Goal: Find contact information: Find contact information

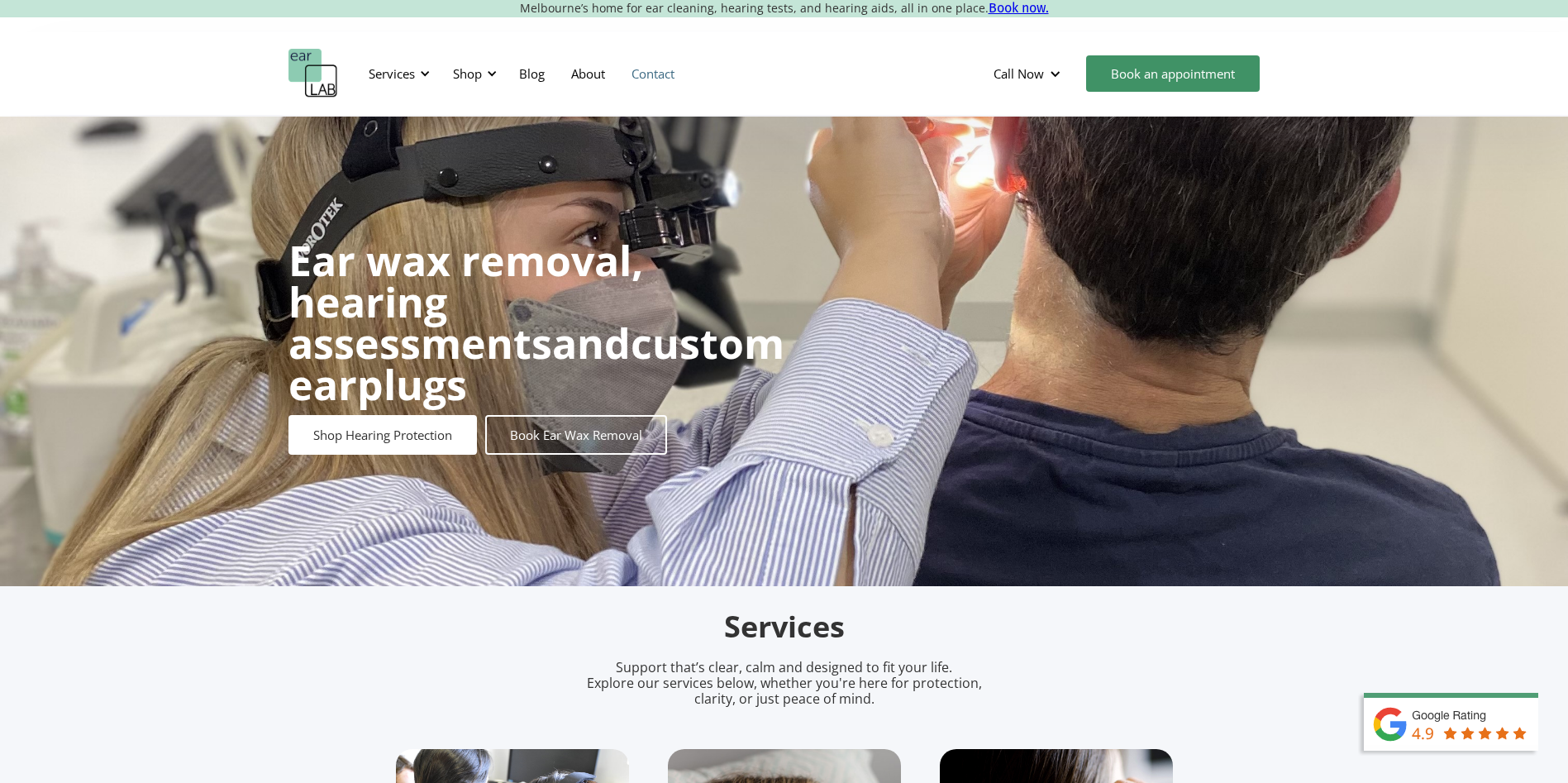
click at [637, 81] on link "Contact" at bounding box center [653, 73] width 69 height 48
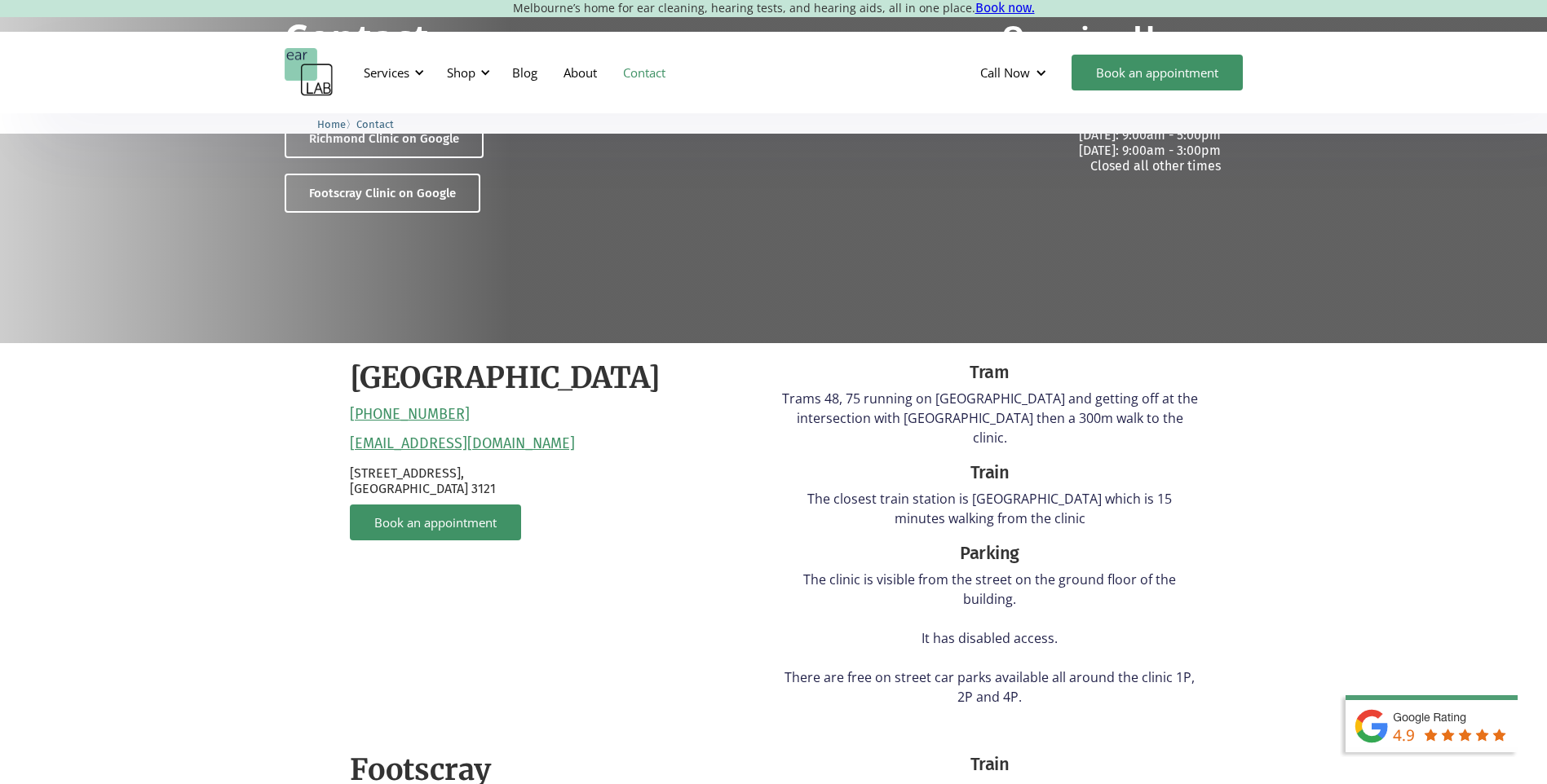
scroll to position [326, 0]
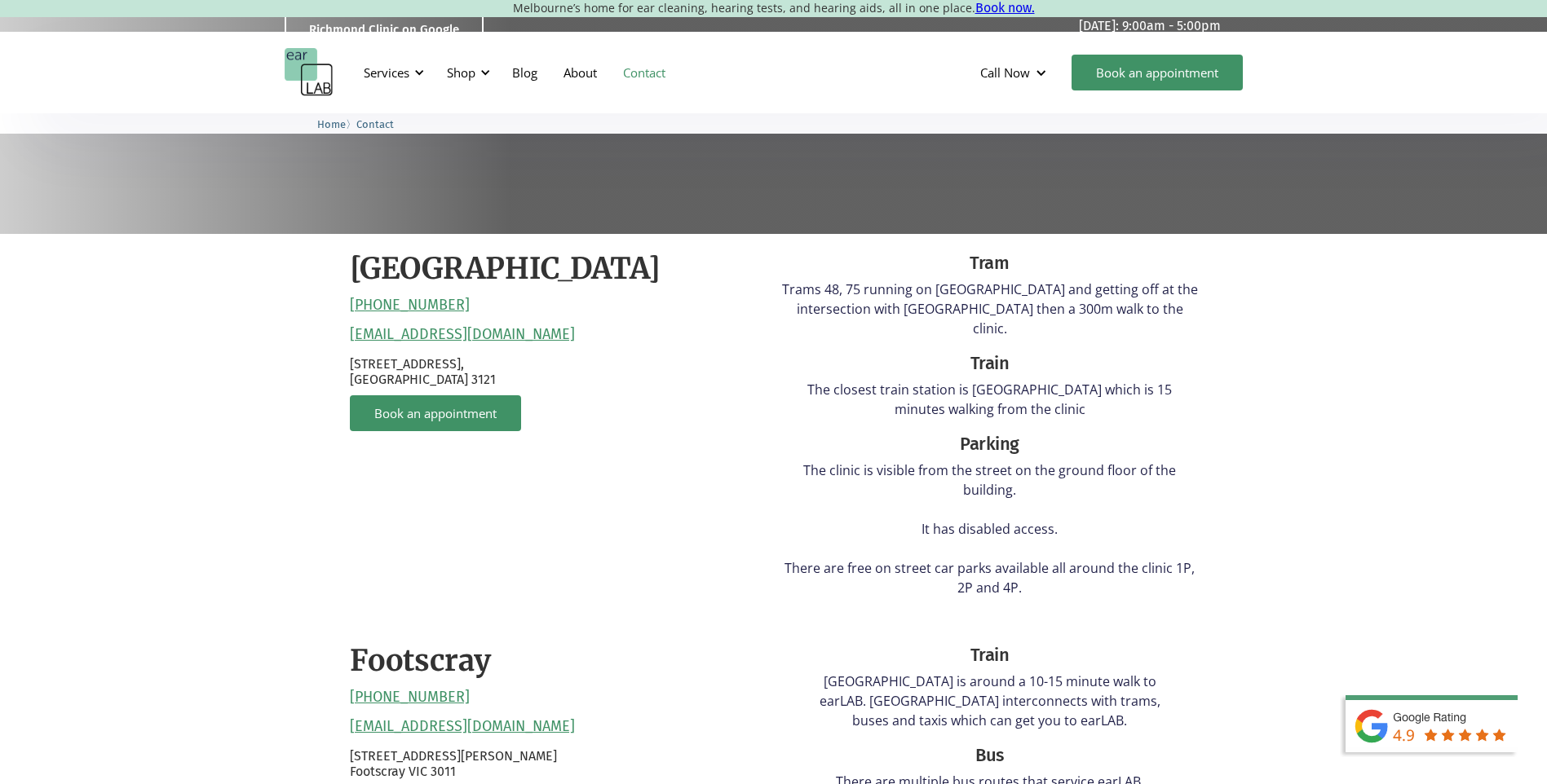
drag, startPoint x: 420, startPoint y: 308, endPoint x: 608, endPoint y: 321, distance: 188.4
click at [684, 305] on div "Richmond (03) 9428 2485 reception@earlab.com.au 132 Burnley Street, Richmond VI…" at bounding box center [558, 430] width 416 height 360
drag, startPoint x: 536, startPoint y: 328, endPoint x: 463, endPoint y: 328, distance: 73.0
click at [463, 328] on div "Richmond (03) 9428 2485 reception@earlab.com.au 132 Burnley Street, Richmond VI…" at bounding box center [558, 430] width 416 height 360
drag, startPoint x: 463, startPoint y: 328, endPoint x: 565, endPoint y: 329, distance: 102.0
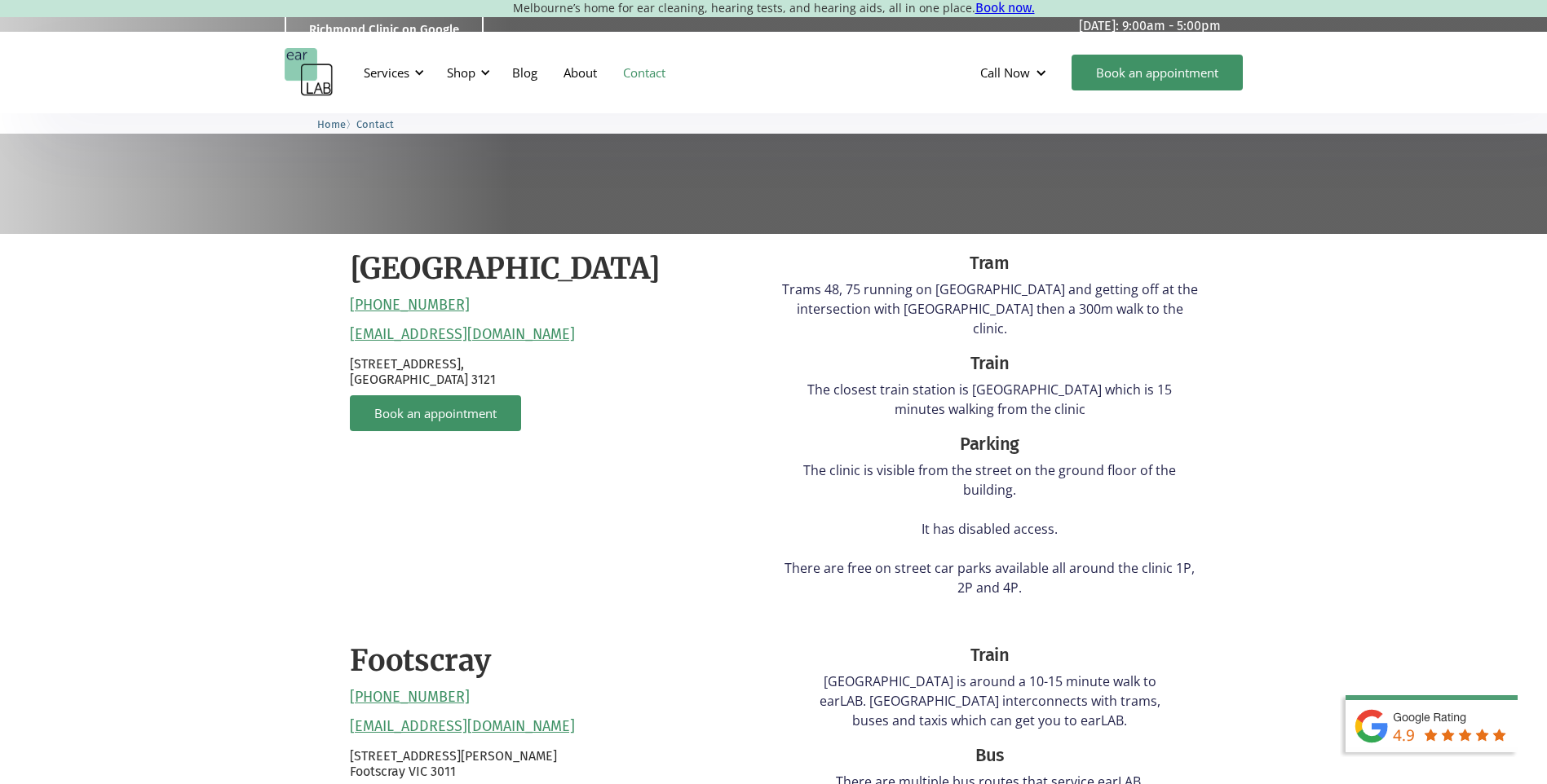
click at [565, 329] on div "Richmond (03) 9428 2485 reception@earlab.com.au 132 Burnley Street, Richmond VI…" at bounding box center [558, 430] width 416 height 360
drag, startPoint x: 593, startPoint y: 330, endPoint x: 565, endPoint y: 330, distance: 28.0
click at [565, 330] on div "Richmond (03) 9428 2485 reception@earlab.com.au 132 Burnley Street, Richmond VI…" at bounding box center [558, 430] width 416 height 360
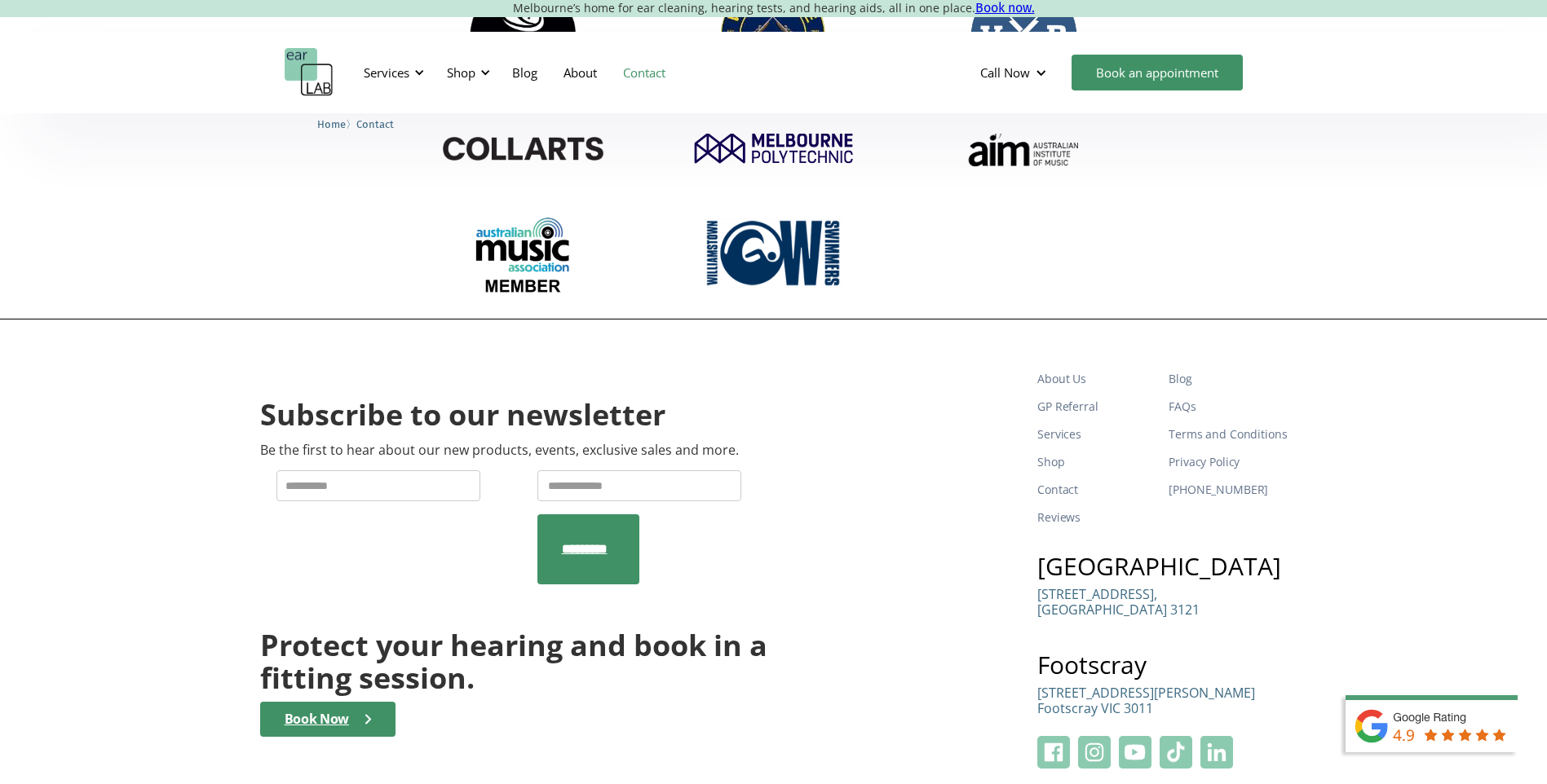
scroll to position [2909, 0]
